Goal: Task Accomplishment & Management: Manage account settings

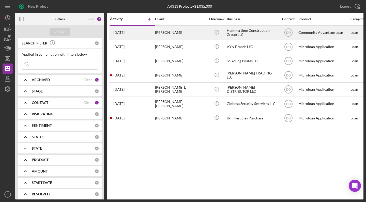
click at [234, 34] on div "Hammertime Construction Group LLC" at bounding box center [252, 32] width 51 height 13
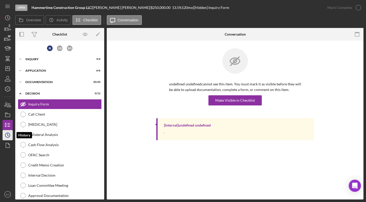
click at [10, 137] on icon "Icon/History" at bounding box center [7, 135] width 13 height 13
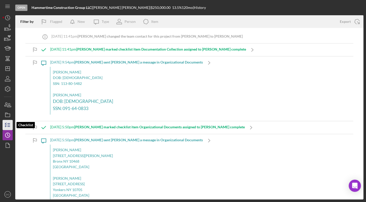
click at [10, 128] on icon "button" at bounding box center [7, 125] width 13 height 13
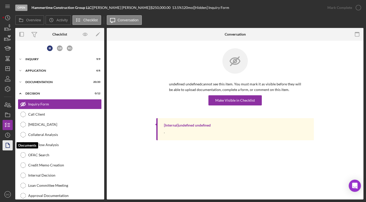
click at [9, 146] on icon "button" at bounding box center [7, 145] width 13 height 13
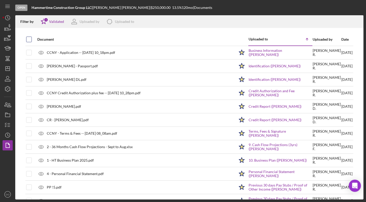
click at [29, 39] on input "checkbox" at bounding box center [28, 39] width 5 height 5
checkbox input "true"
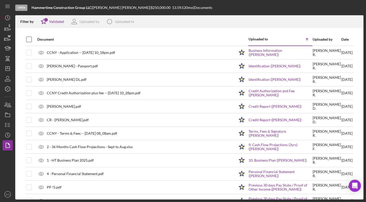
checkbox input "true"
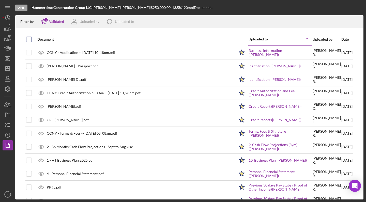
checkbox input "true"
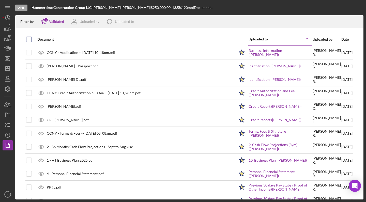
checkbox input "true"
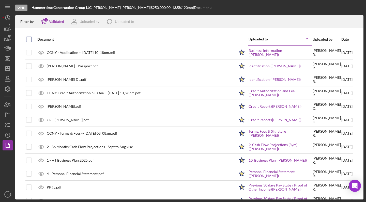
checkbox input "true"
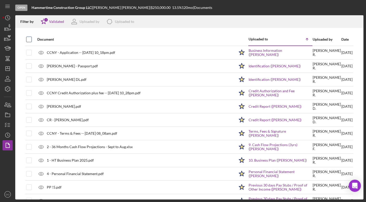
checkbox input "true"
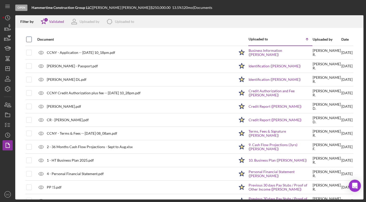
checkbox input "true"
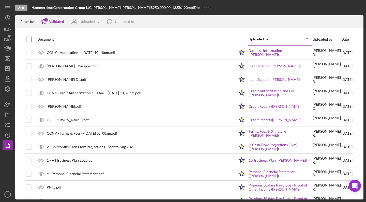
checkbox input "true"
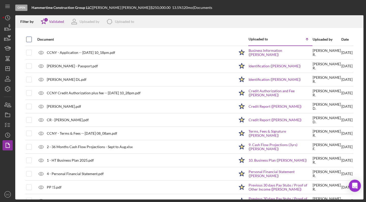
checkbox input "true"
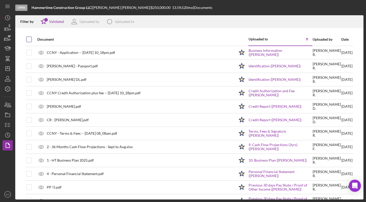
checkbox input "true"
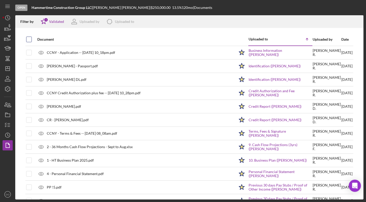
checkbox input "true"
click at [354, 21] on icon "Icon/Download" at bounding box center [356, 21] width 11 height 11
